Goal: Task Accomplishment & Management: Manage account settings

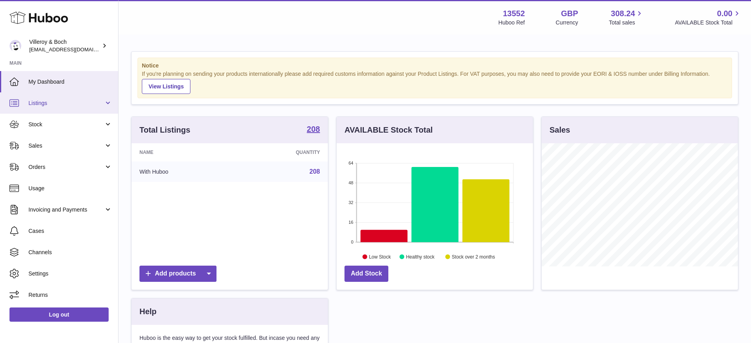
click at [30, 96] on link "Listings" at bounding box center [59, 102] width 118 height 21
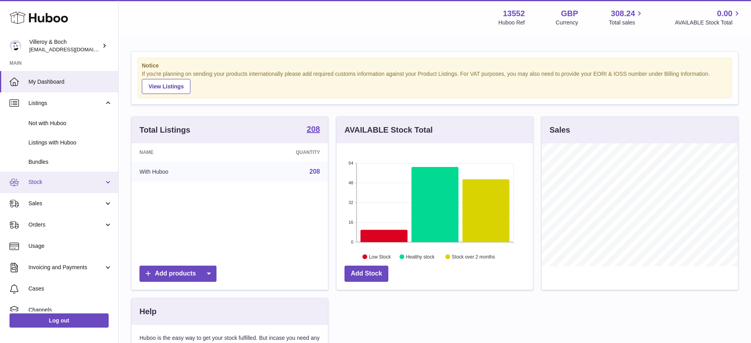
click at [41, 181] on span "Stock" at bounding box center [65, 183] width 75 height 8
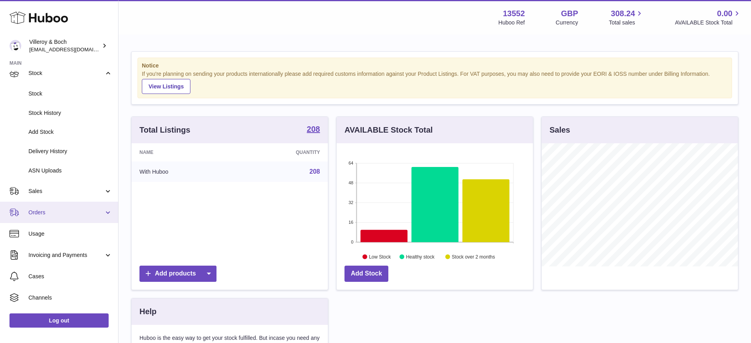
scroll to position [148, 0]
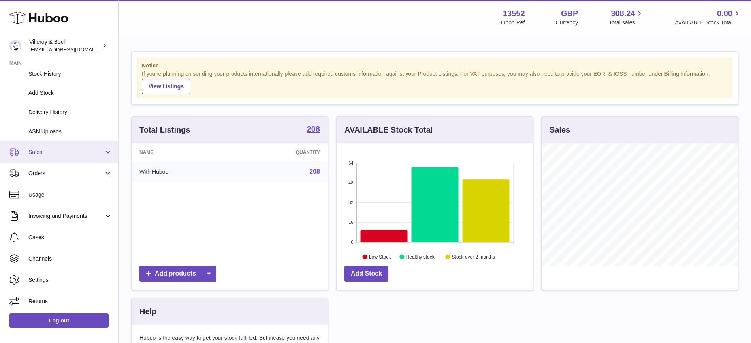
click at [49, 154] on span "Sales" at bounding box center [65, 153] width 75 height 8
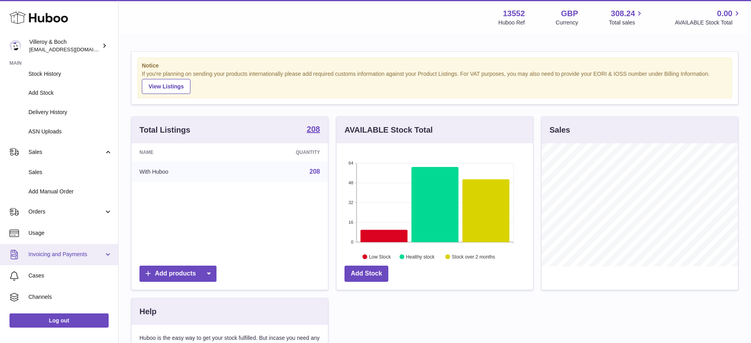
click at [52, 252] on span "Invoicing and Payments" at bounding box center [65, 255] width 75 height 8
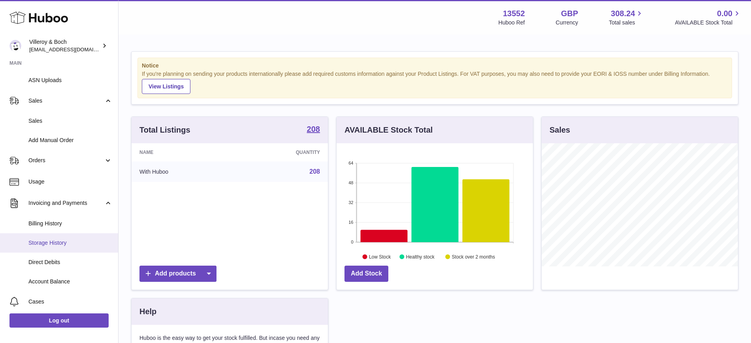
scroll to position [247, 0]
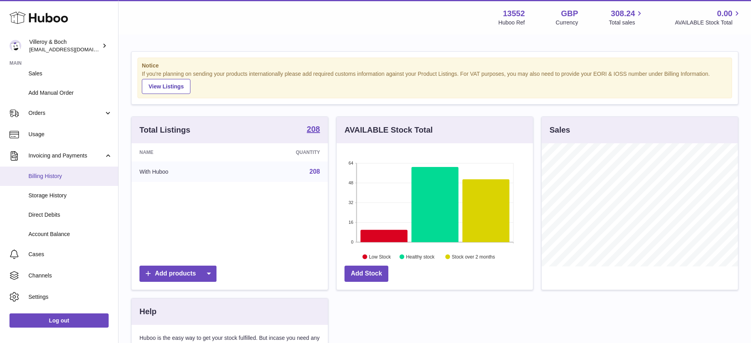
click at [59, 173] on span "Billing History" at bounding box center [70, 177] width 84 height 8
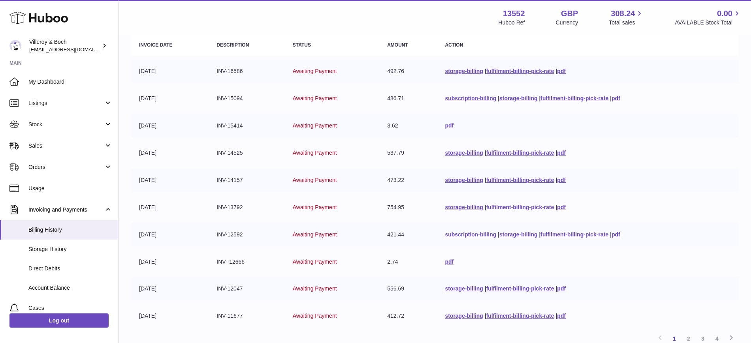
scroll to position [121, 0]
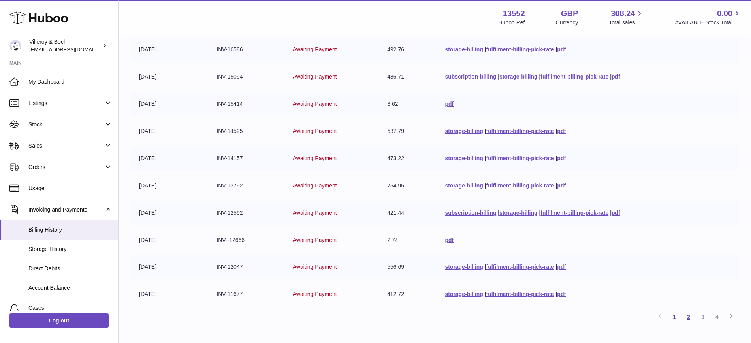
click at [687, 318] on link "2" at bounding box center [689, 317] width 14 height 14
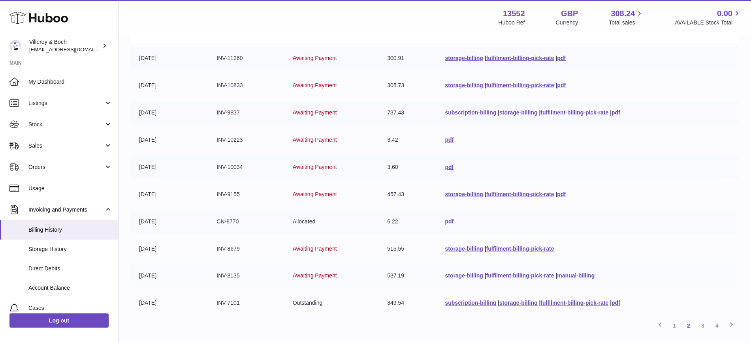
scroll to position [134, 0]
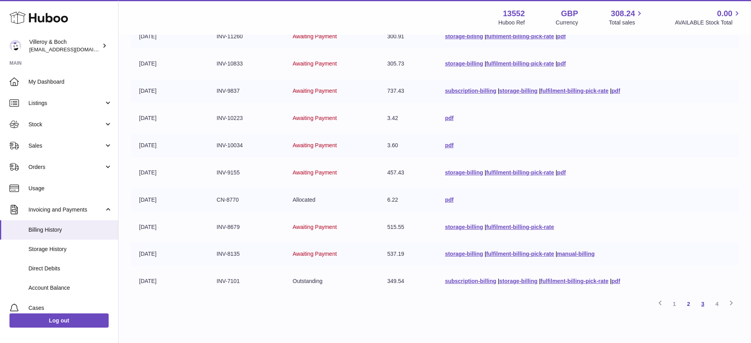
click at [702, 305] on link "3" at bounding box center [703, 304] width 14 height 14
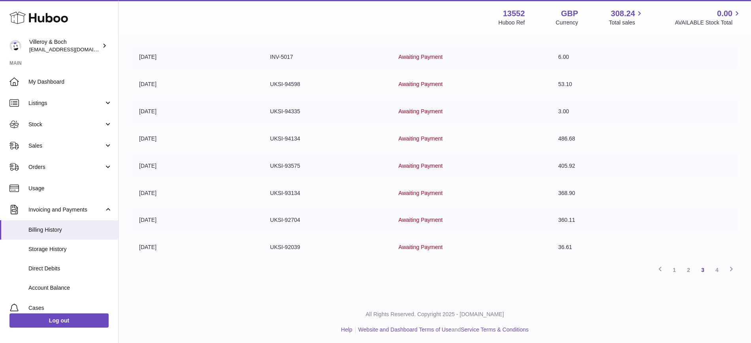
scroll to position [171, 0]
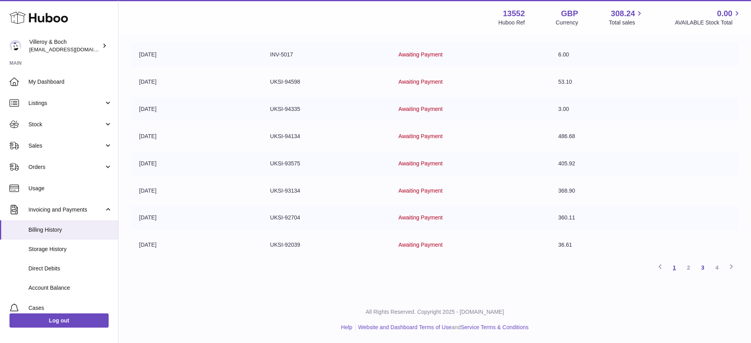
click at [673, 271] on link "1" at bounding box center [675, 268] width 14 height 14
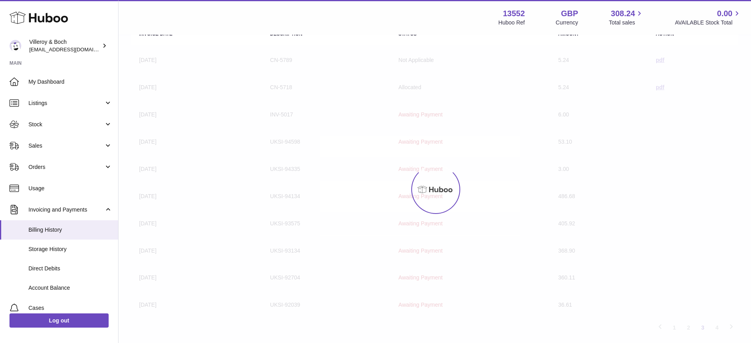
scroll to position [36, 0]
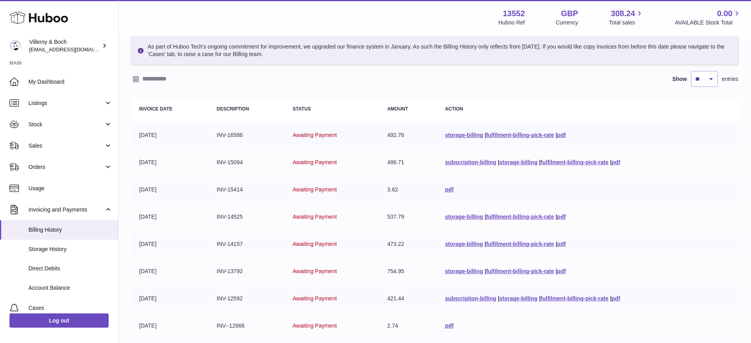
click at [382, 100] on th "Amount" at bounding box center [408, 109] width 58 height 21
